Goal: Check status: Check status

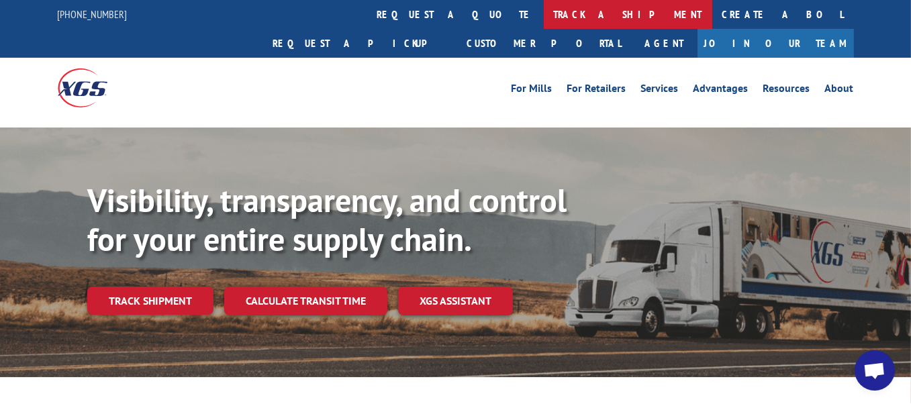
click at [544, 14] on link "track a shipment" at bounding box center [628, 14] width 169 height 29
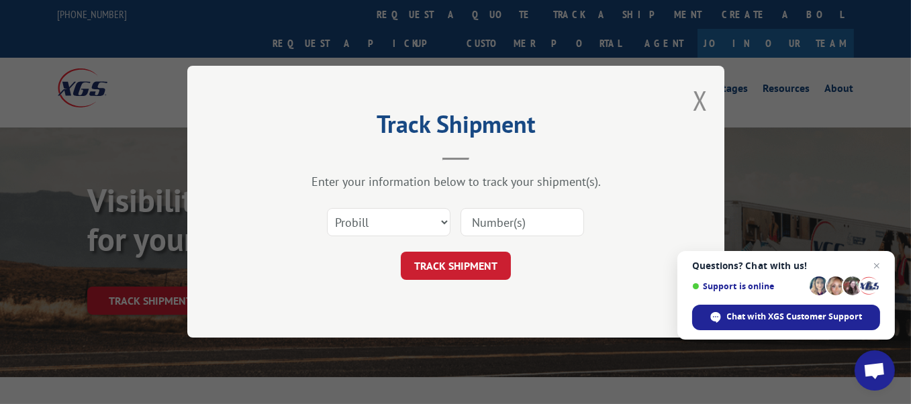
paste input "175201942"
type input "175201942"
click at [461, 265] on button "TRACK SHIPMENT" at bounding box center [456, 267] width 110 height 28
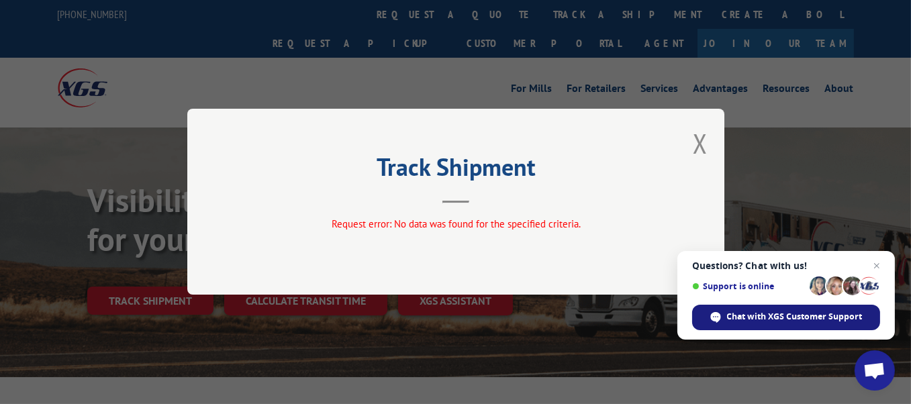
click at [729, 312] on span "Chat with XGS Customer Support" at bounding box center [795, 317] width 136 height 12
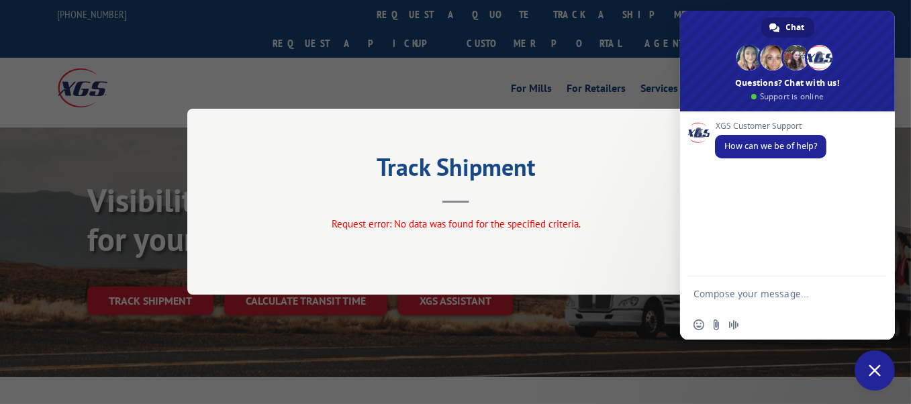
click at [732, 298] on textarea "Compose your message..." at bounding box center [774, 294] width 161 height 34
type textarea "missing shipment"
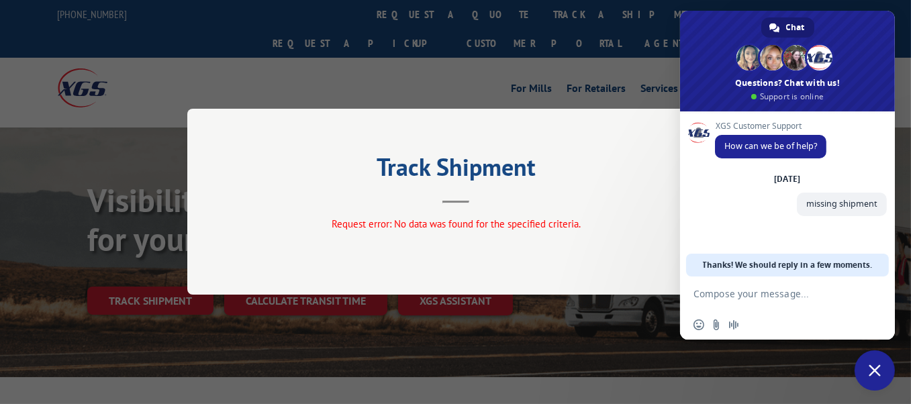
click at [413, 56] on div "Track Shipment Request error: No data was found for the specified criteria." at bounding box center [455, 202] width 911 height 404
click at [417, 13] on div "Track Shipment Request error: No data was found for the specified criteria." at bounding box center [455, 202] width 911 height 404
click at [588, 171] on h2 "Track Shipment" at bounding box center [456, 171] width 403 height 26
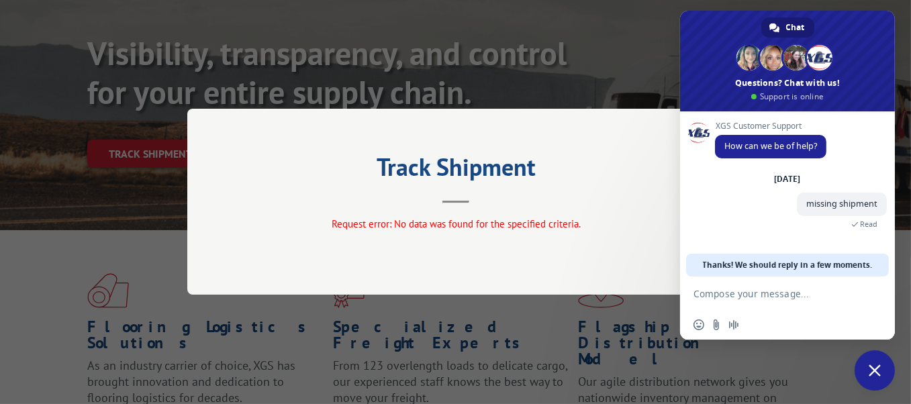
scroll to position [67, 0]
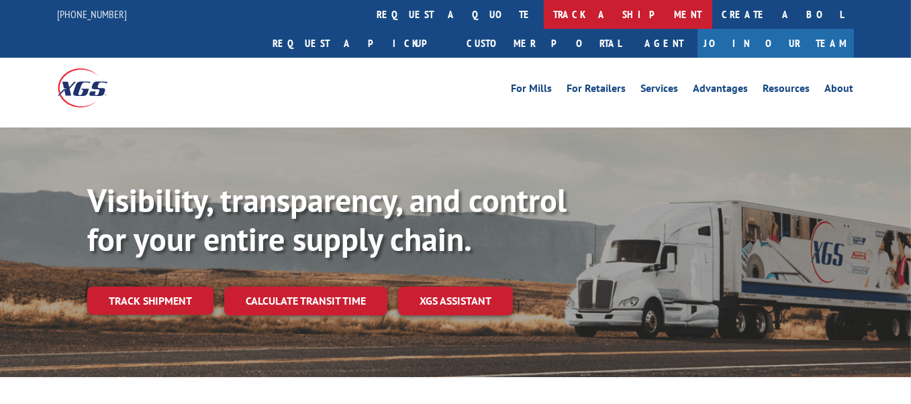
click at [544, 14] on link "track a shipment" at bounding box center [628, 14] width 169 height 29
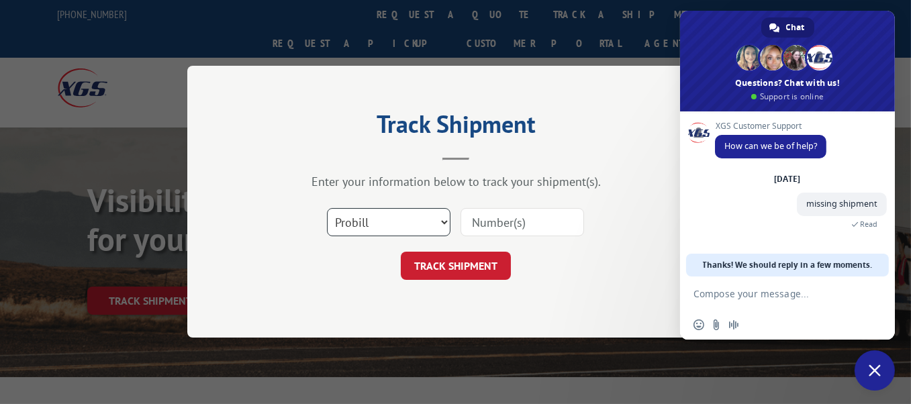
drag, startPoint x: 450, startPoint y: 224, endPoint x: 443, endPoint y: 222, distance: 7.9
click at [450, 224] on select "Select category... Probill BOL PO" at bounding box center [389, 223] width 124 height 28
select select "po"
click at [327, 209] on select "Select category... Probill BOL PO" at bounding box center [389, 223] width 124 height 28
paste input "40527526"
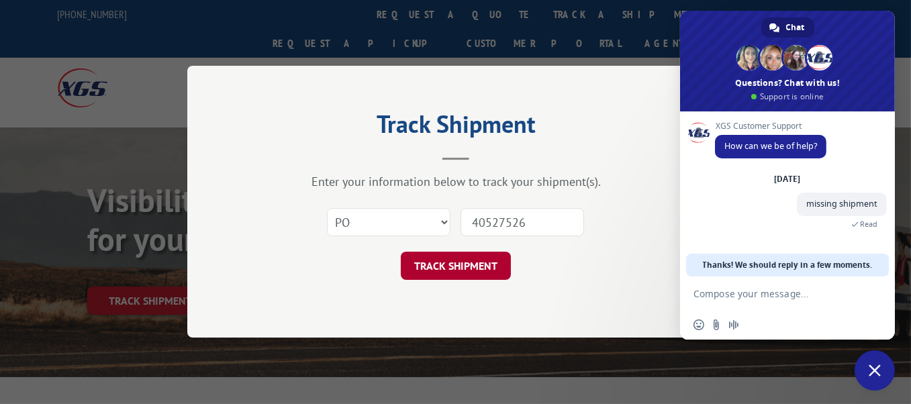
type input "40527526"
click at [465, 269] on button "TRACK SHIPMENT" at bounding box center [456, 267] width 110 height 28
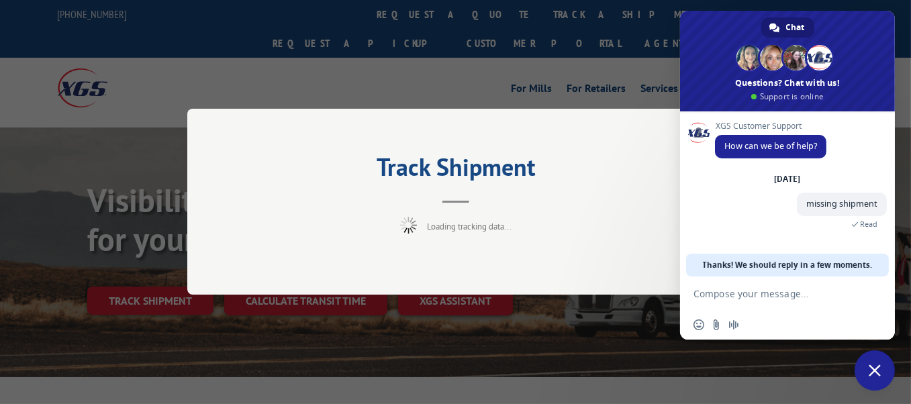
click at [721, 290] on textarea "Compose your message..." at bounding box center [774, 294] width 161 height 34
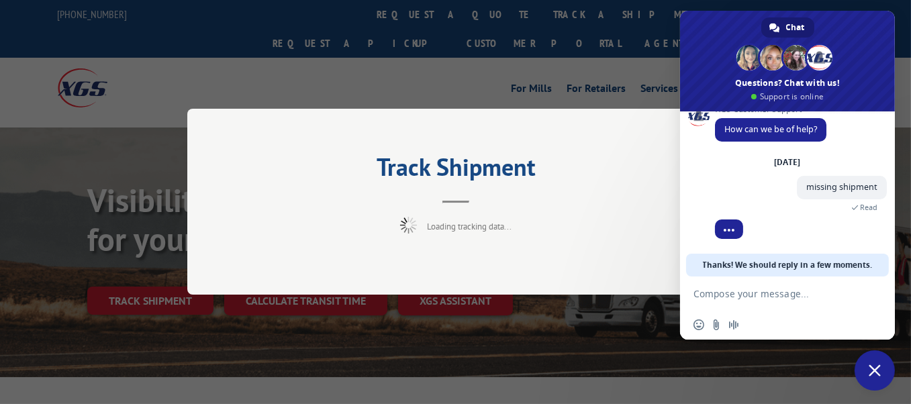
scroll to position [102, 0]
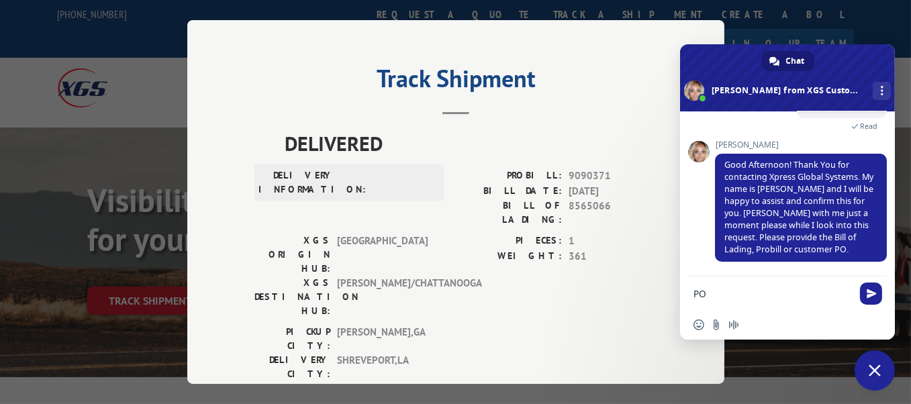
paste textarea "40527526"
type textarea "PO 40527526"
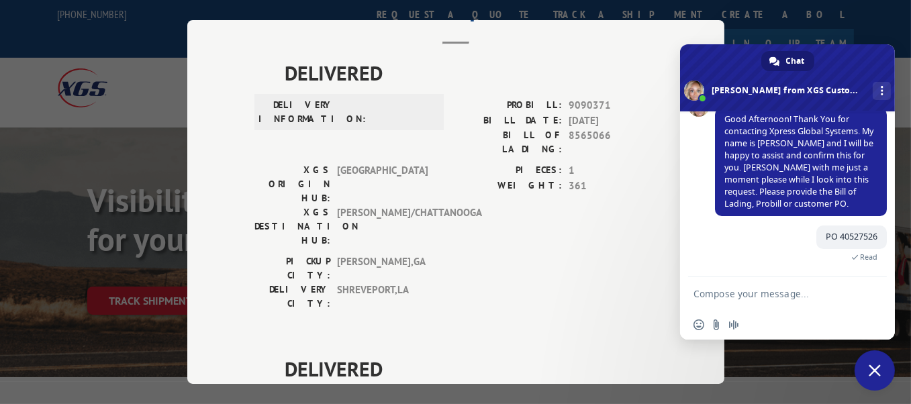
scroll to position [67, 0]
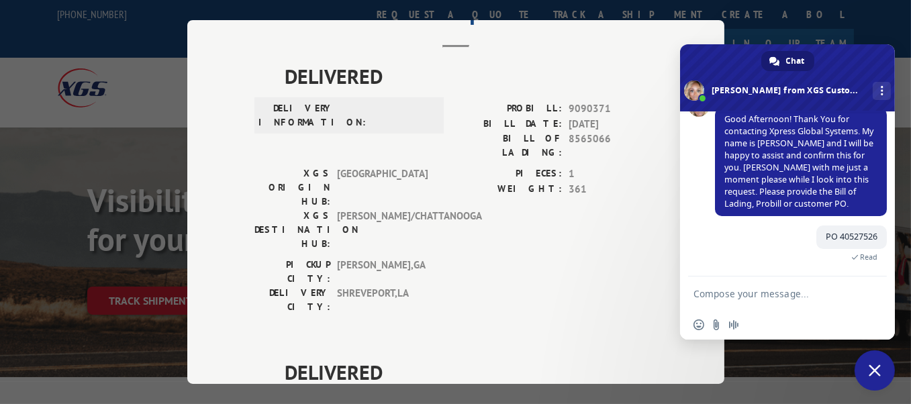
click at [742, 296] on textarea "Compose your message..." at bounding box center [774, 294] width 161 height 34
paste textarea "17520194"
type textarea "pro 17520194"
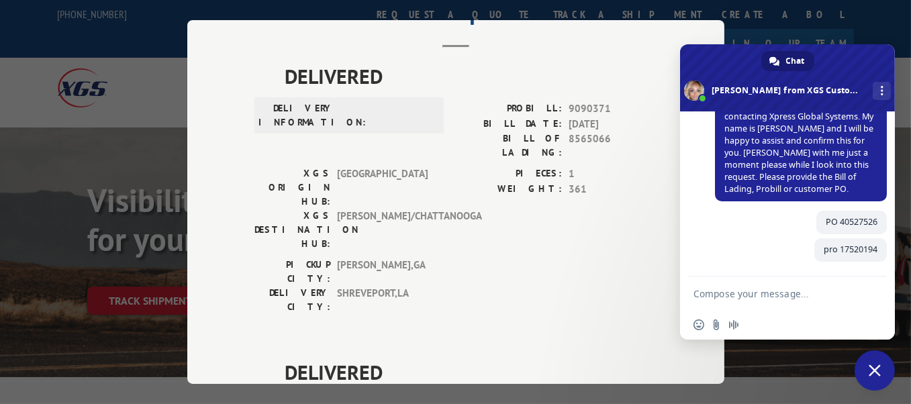
scroll to position [151, 0]
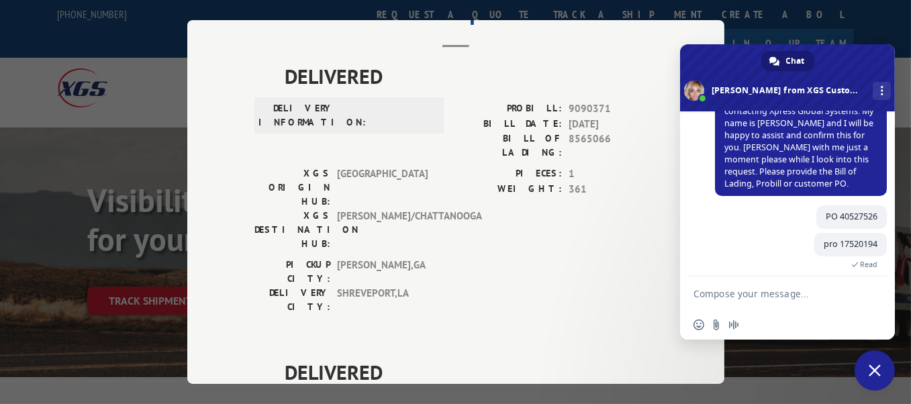
click at [79, 244] on div "Track Shipment DELIVERED DELIVERY INFORMATION: PROBILL: 9090371 BILL DATE: [DAT…" at bounding box center [455, 202] width 911 height 404
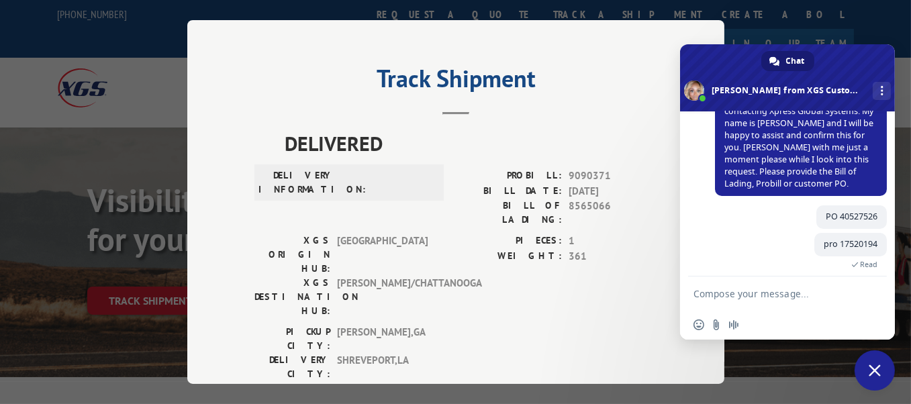
click at [697, 41] on button "Close modal" at bounding box center [700, 55] width 15 height 36
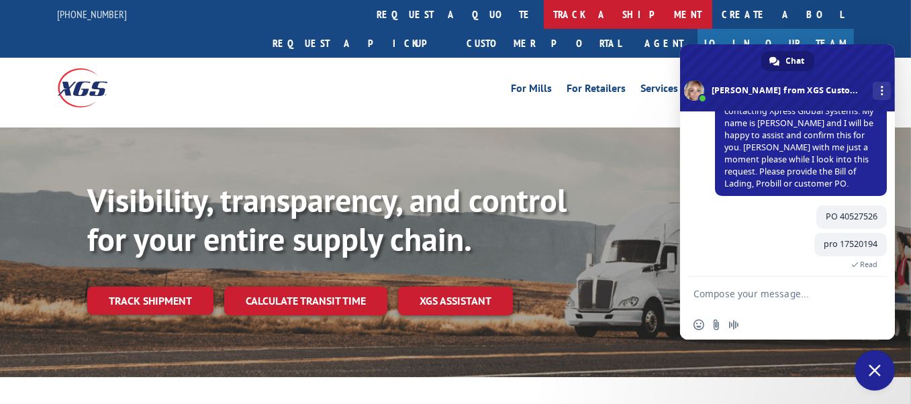
click at [544, 11] on link "track a shipment" at bounding box center [628, 14] width 169 height 29
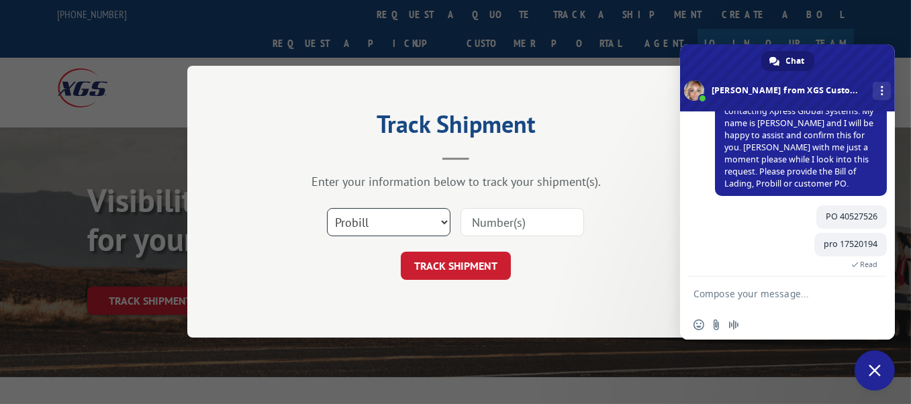
click at [384, 226] on select "Select category... Probill BOL PO" at bounding box center [389, 223] width 124 height 28
drag, startPoint x: 453, startPoint y: 224, endPoint x: 491, endPoint y: 222, distance: 37.7
click at [456, 224] on div "Select category... Probill BOL PO" at bounding box center [456, 223] width 403 height 44
click at [492, 222] on input at bounding box center [523, 223] width 124 height 28
paste input "17520194"
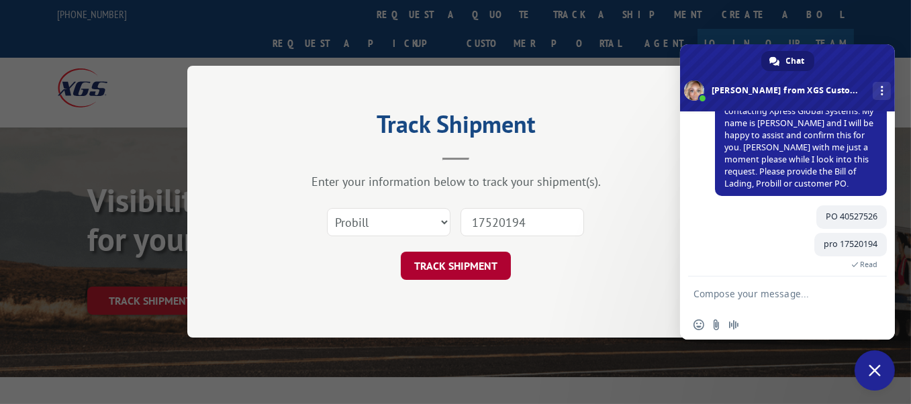
type input "17520194"
click at [480, 265] on button "TRACK SHIPMENT" at bounding box center [456, 267] width 110 height 28
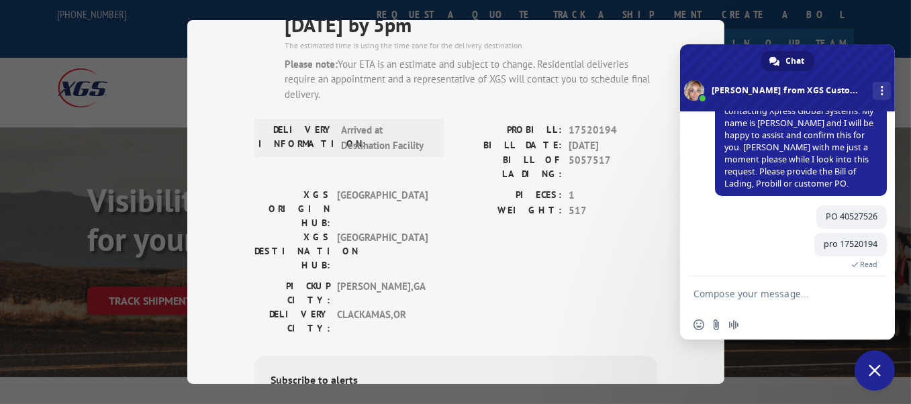
scroll to position [67, 0]
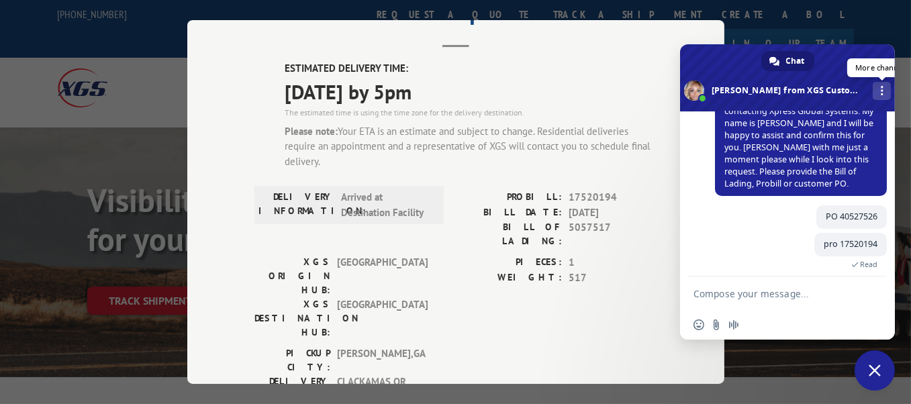
click at [883, 89] on span at bounding box center [882, 90] width 3 height 9
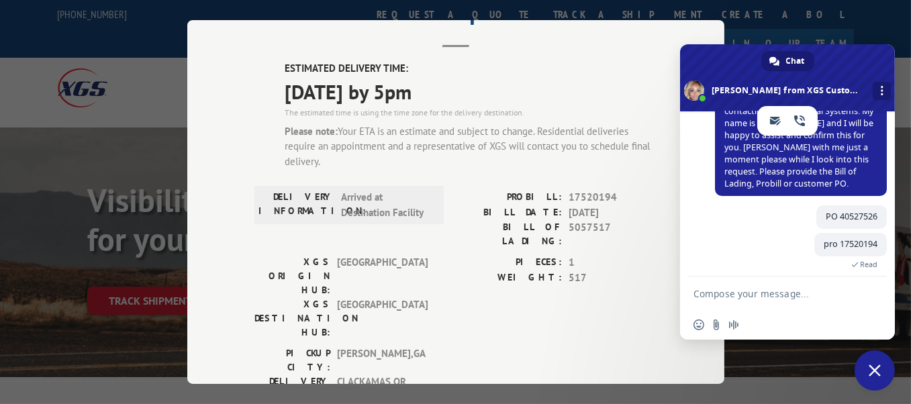
click at [764, 13] on div "Track Shipment ESTIMATED DELIVERY TIME: [DATE] by 5pm The estimated time is usi…" at bounding box center [455, 202] width 911 height 404
click at [884, 369] on span "Close chat" at bounding box center [875, 371] width 40 height 40
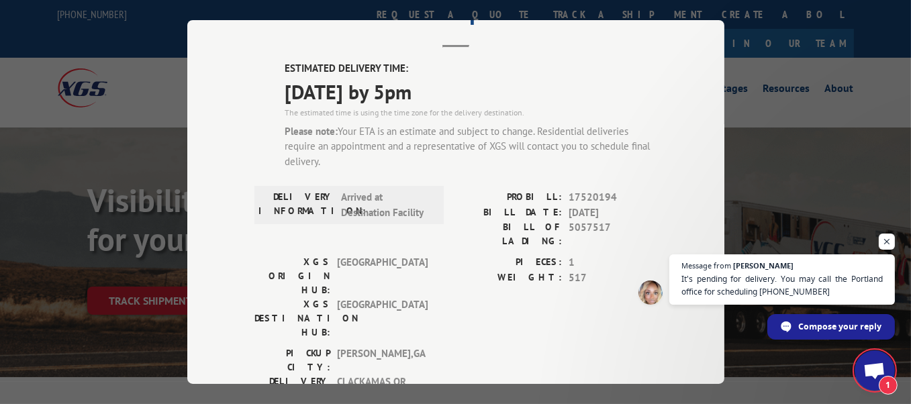
click at [883, 370] on span "Open chat" at bounding box center [875, 372] width 22 height 19
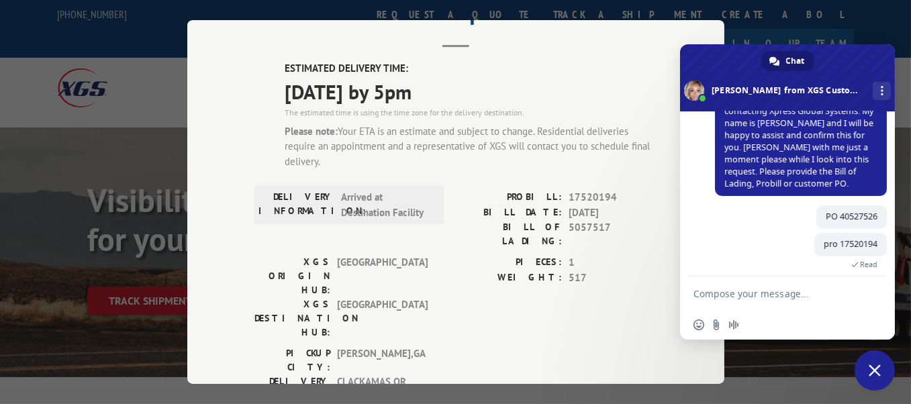
scroll to position [235, 0]
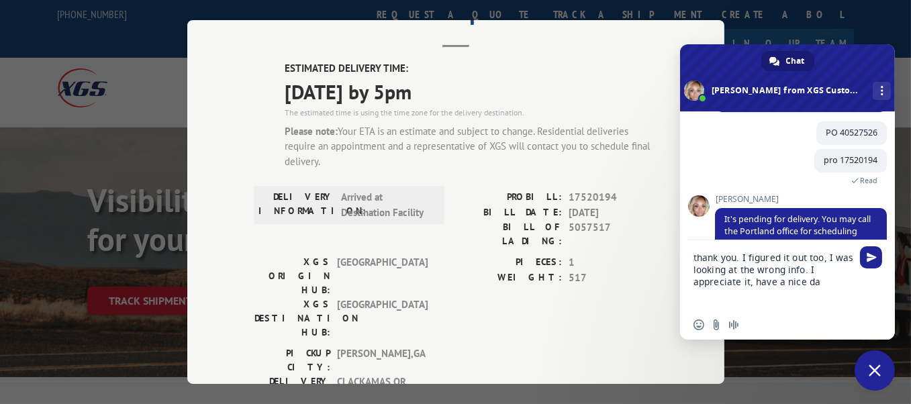
type textarea "thank you. I figured it out too, I was looking at the wrong info. I appreciate …"
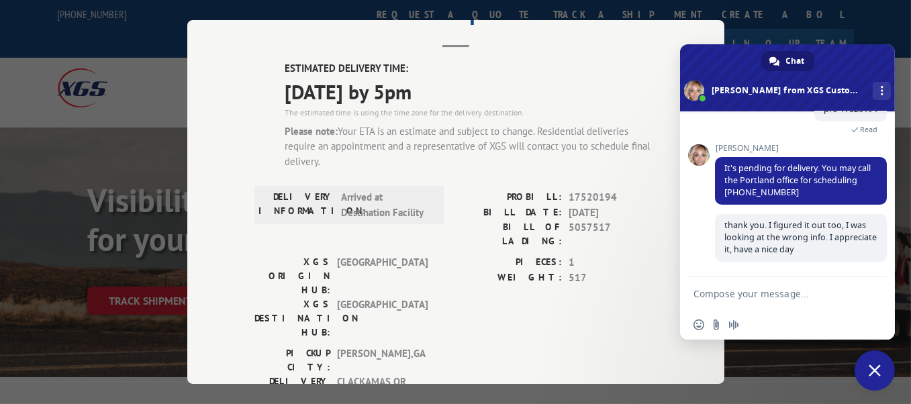
scroll to position [294, 0]
